Goal: Find specific page/section: Find specific page/section

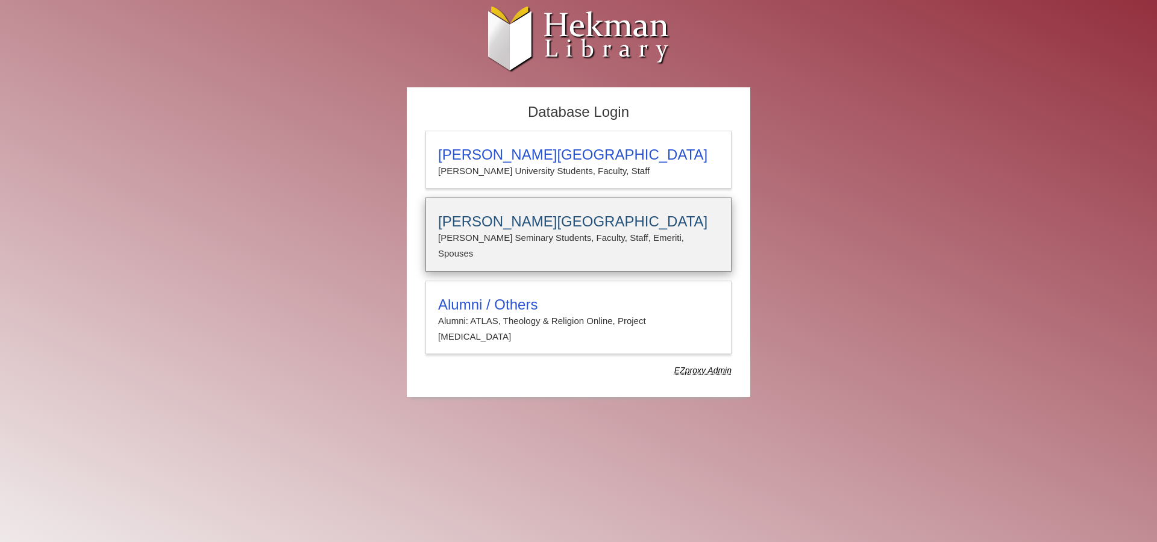
type input "**********"
click at [541, 245] on p "[PERSON_NAME] Seminary Students, Faculty, Staff, Emeriti, Spouses" at bounding box center [578, 246] width 281 height 32
click at [507, 227] on h3 "[PERSON_NAME][GEOGRAPHIC_DATA]" at bounding box center [578, 221] width 281 height 17
click at [675, 217] on h3 "[PERSON_NAME][GEOGRAPHIC_DATA]" at bounding box center [578, 221] width 281 height 17
